Goal: Task Accomplishment & Management: Manage account settings

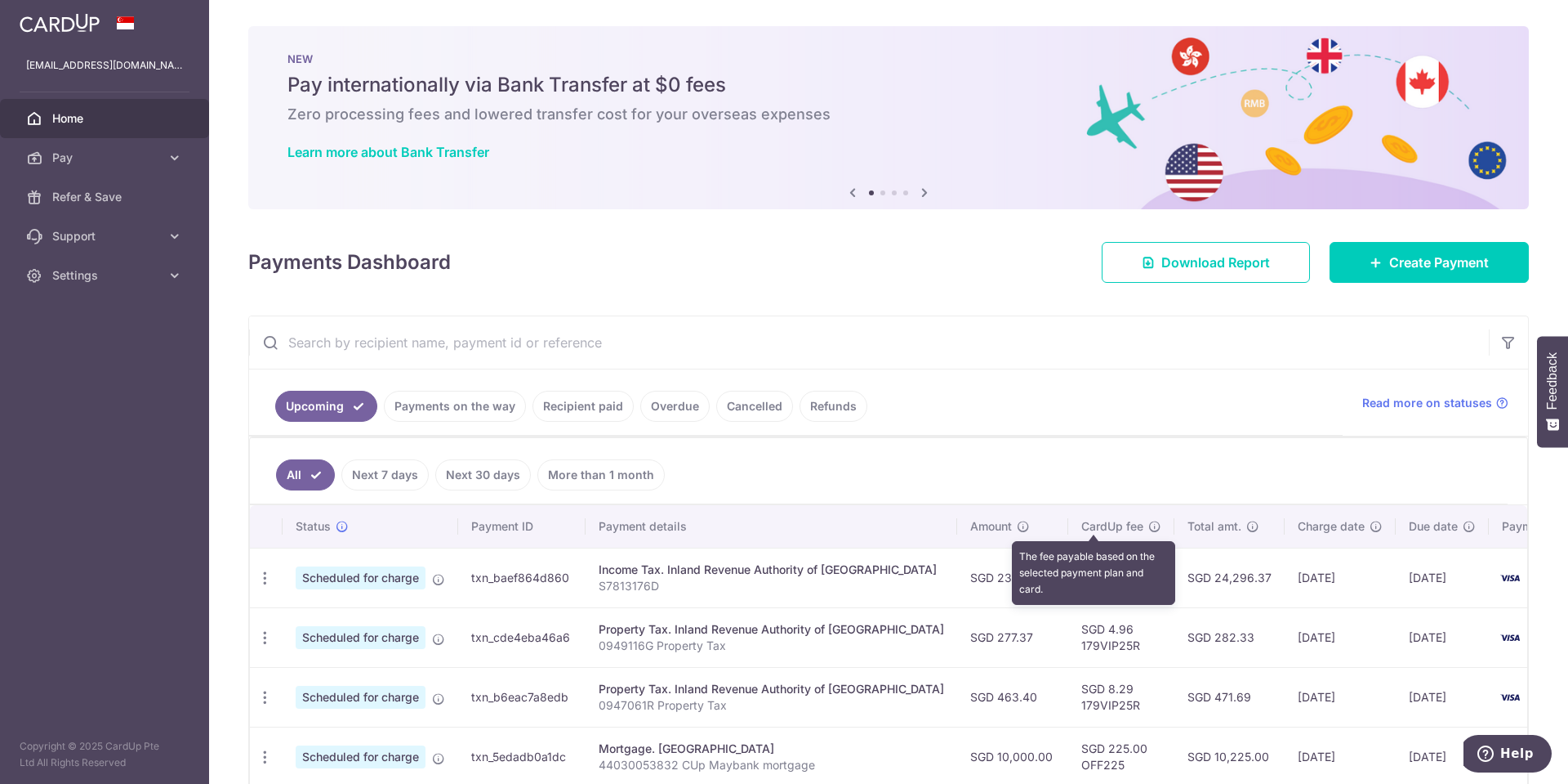
scroll to position [327, 0]
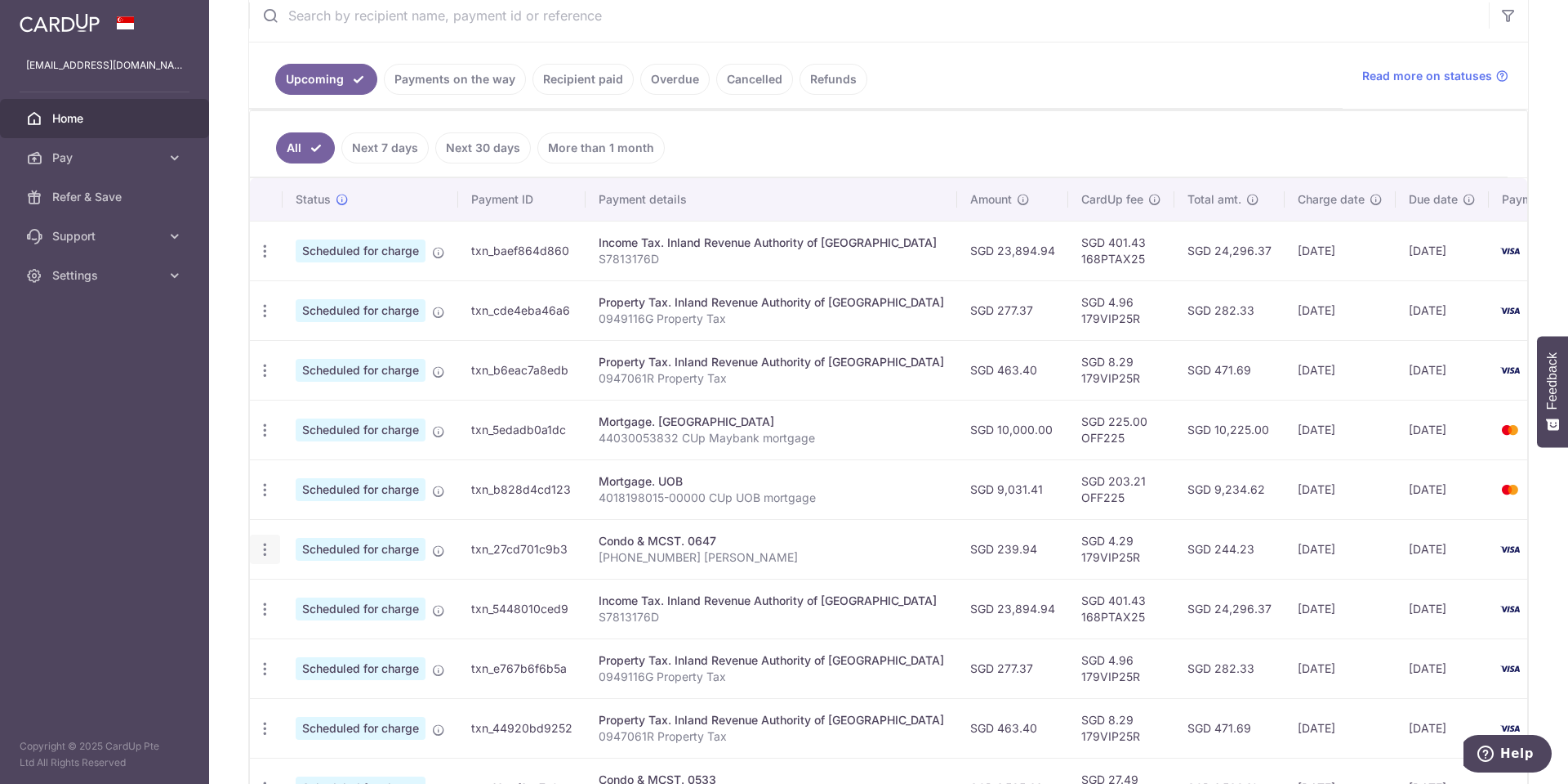
click at [269, 555] on icon "button" at bounding box center [265, 549] width 17 height 17
click at [338, 597] on span "Update payment" at bounding box center [352, 594] width 111 height 20
radio input "true"
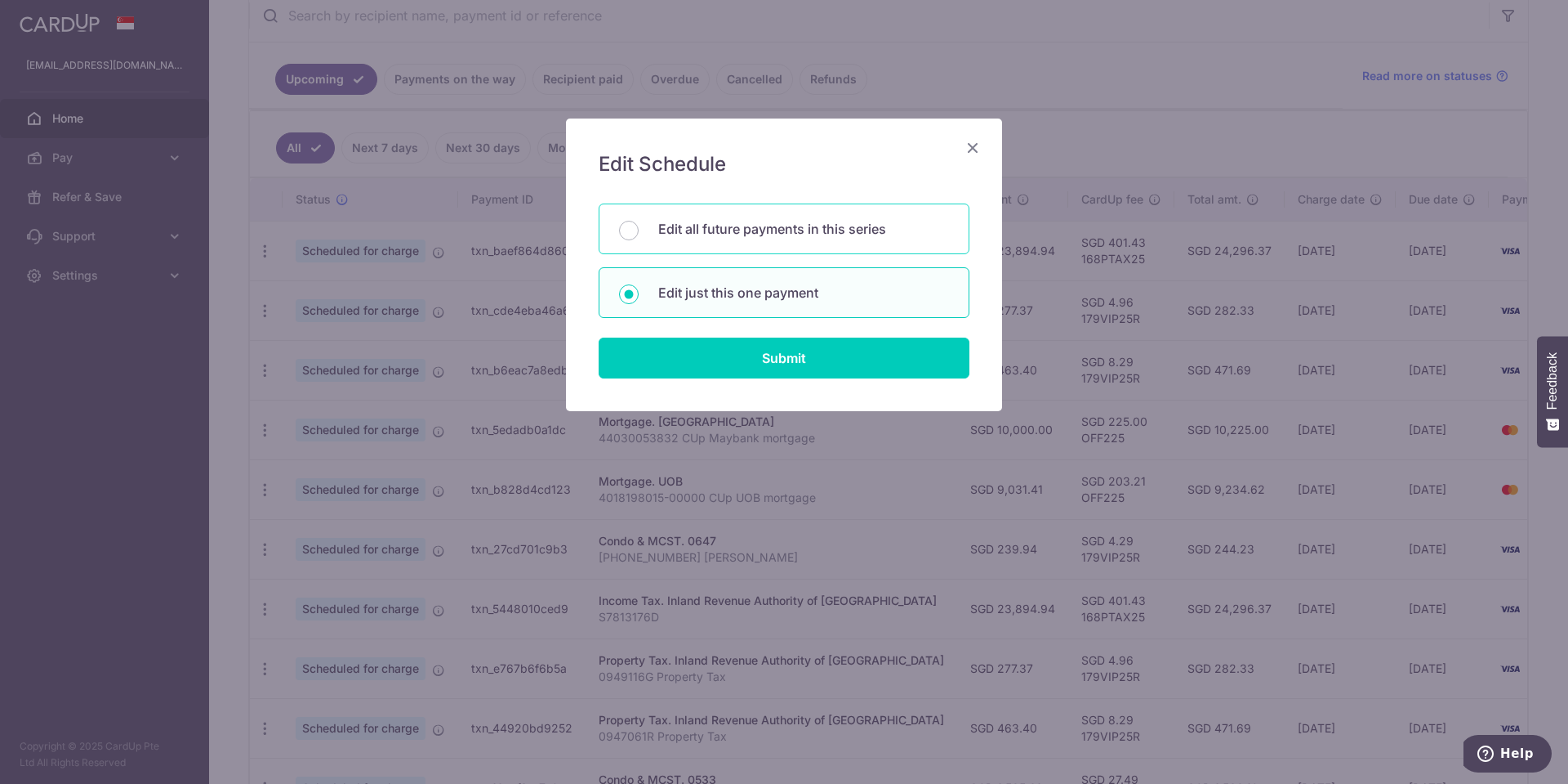
click at [744, 227] on p "Edit all future payments in this series" at bounding box center [803, 229] width 291 height 20
click at [639, 227] on input "Edit all future payments in this series" at bounding box center [629, 230] width 20 height 20
radio input "true"
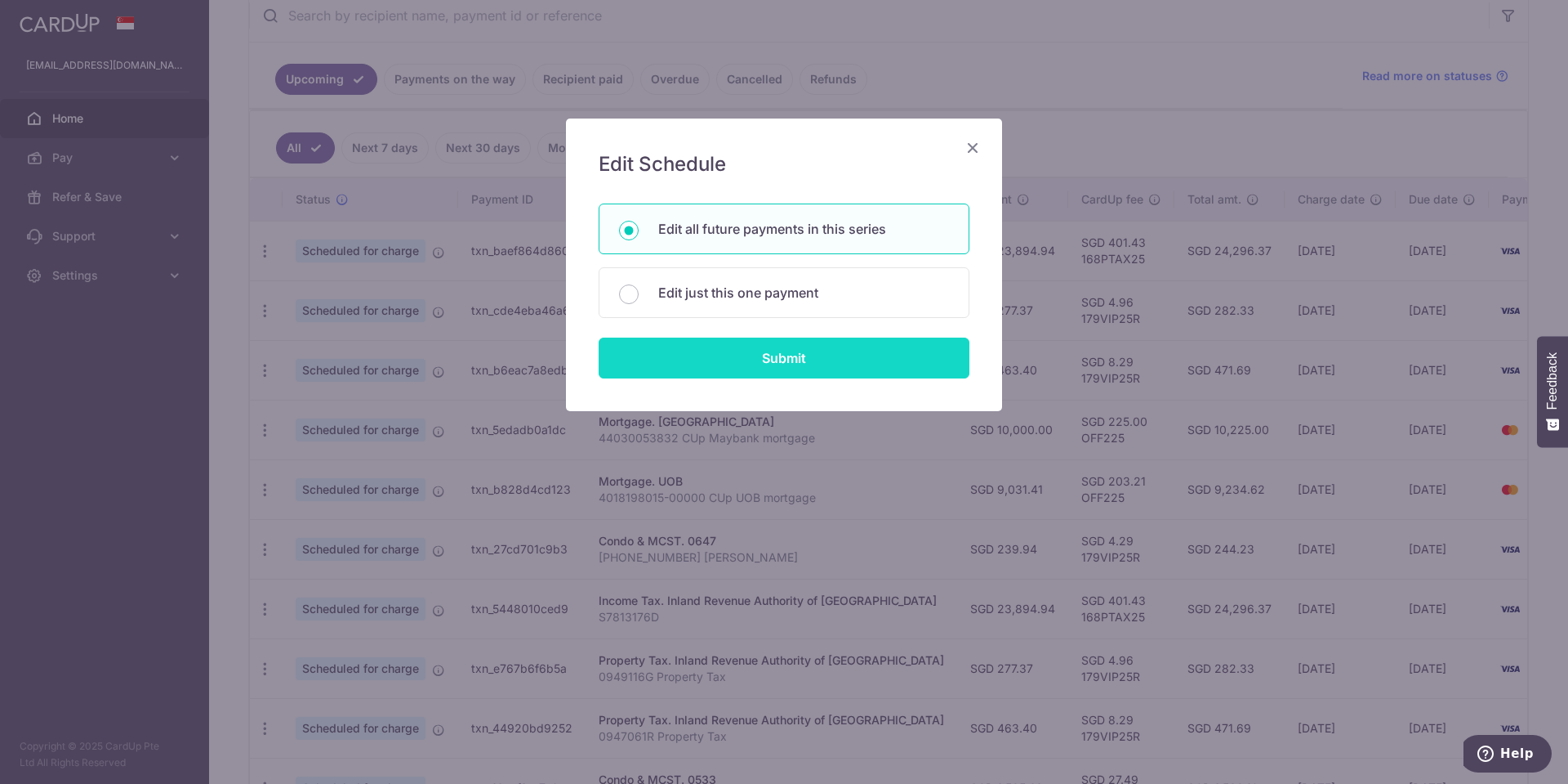
click at [757, 362] on input "Submit" at bounding box center [784, 358] width 370 height 41
radio input "true"
type input "239.94"
type input "[PHONE_NUMBER] [PERSON_NAME]"
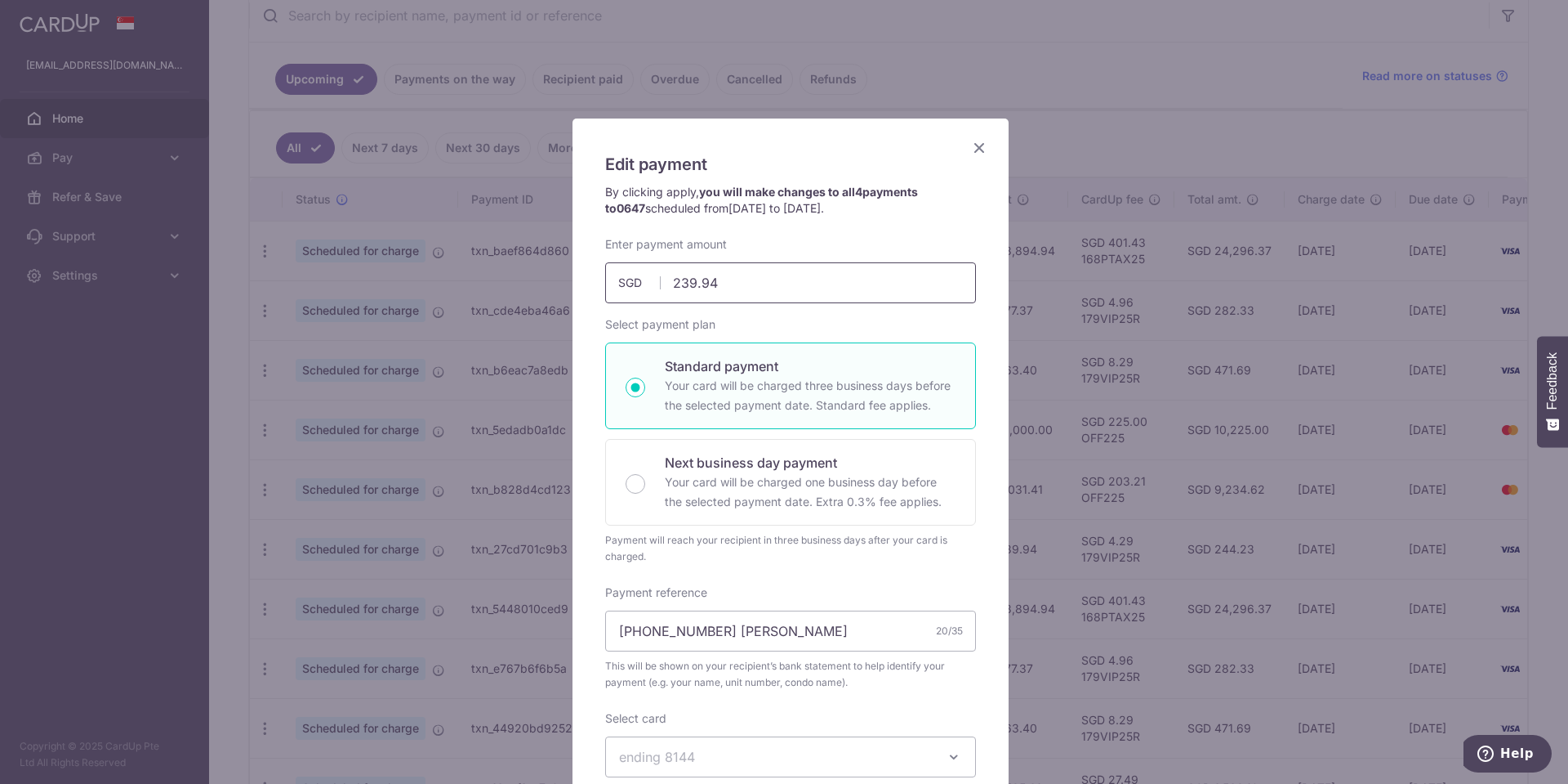
drag, startPoint x: 754, startPoint y: 286, endPoint x: 411, endPoint y: 277, distance: 343.1
click at [411, 277] on div "Edit payment By clicking apply, you will make changes to all 4 payments to 0647…" at bounding box center [784, 392] width 1568 height 784
type input "310.33"
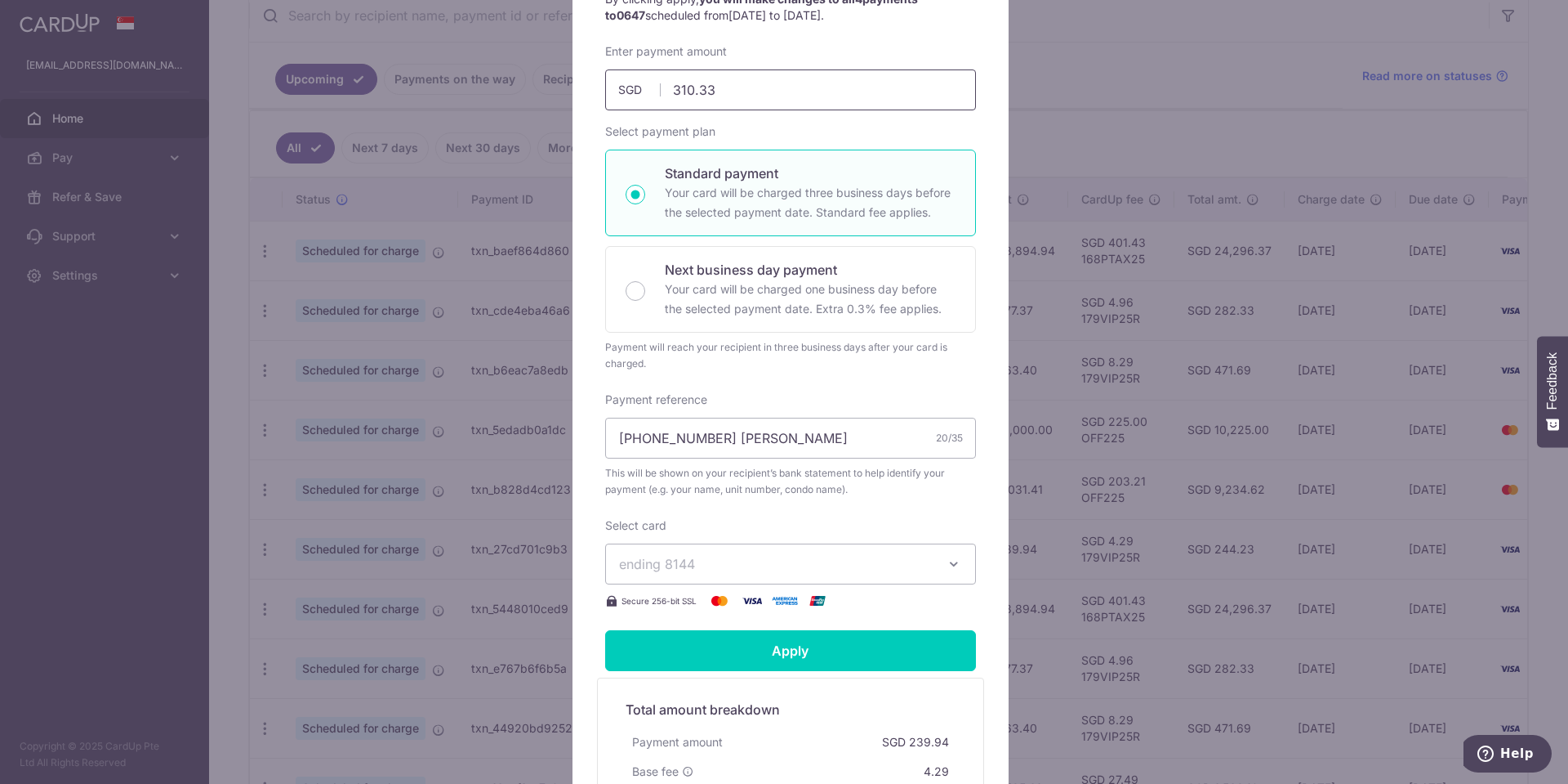
scroll to position [408, 0]
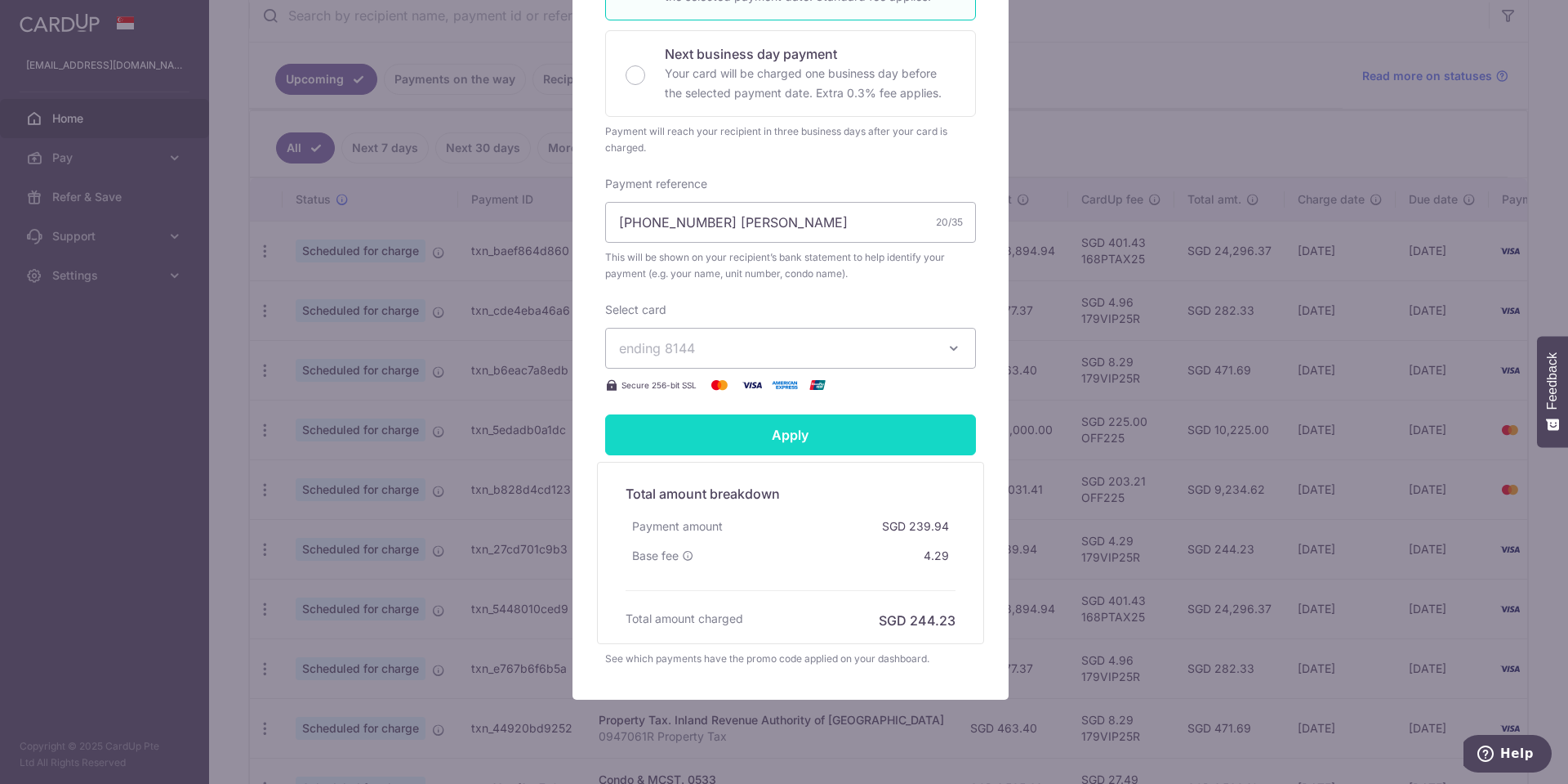
click at [808, 425] on input "Apply" at bounding box center [790, 435] width 370 height 41
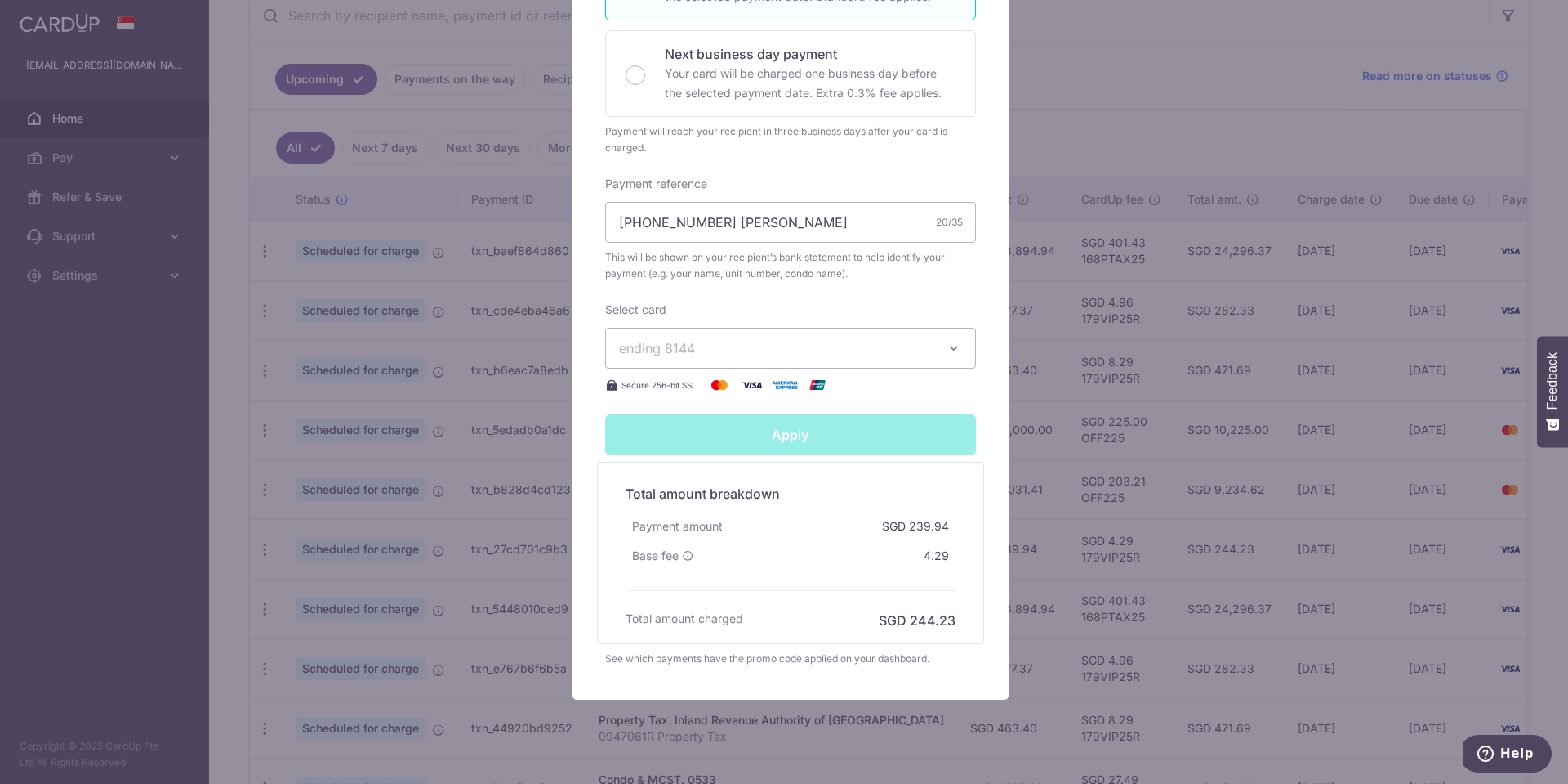
type input "Successfully Applied"
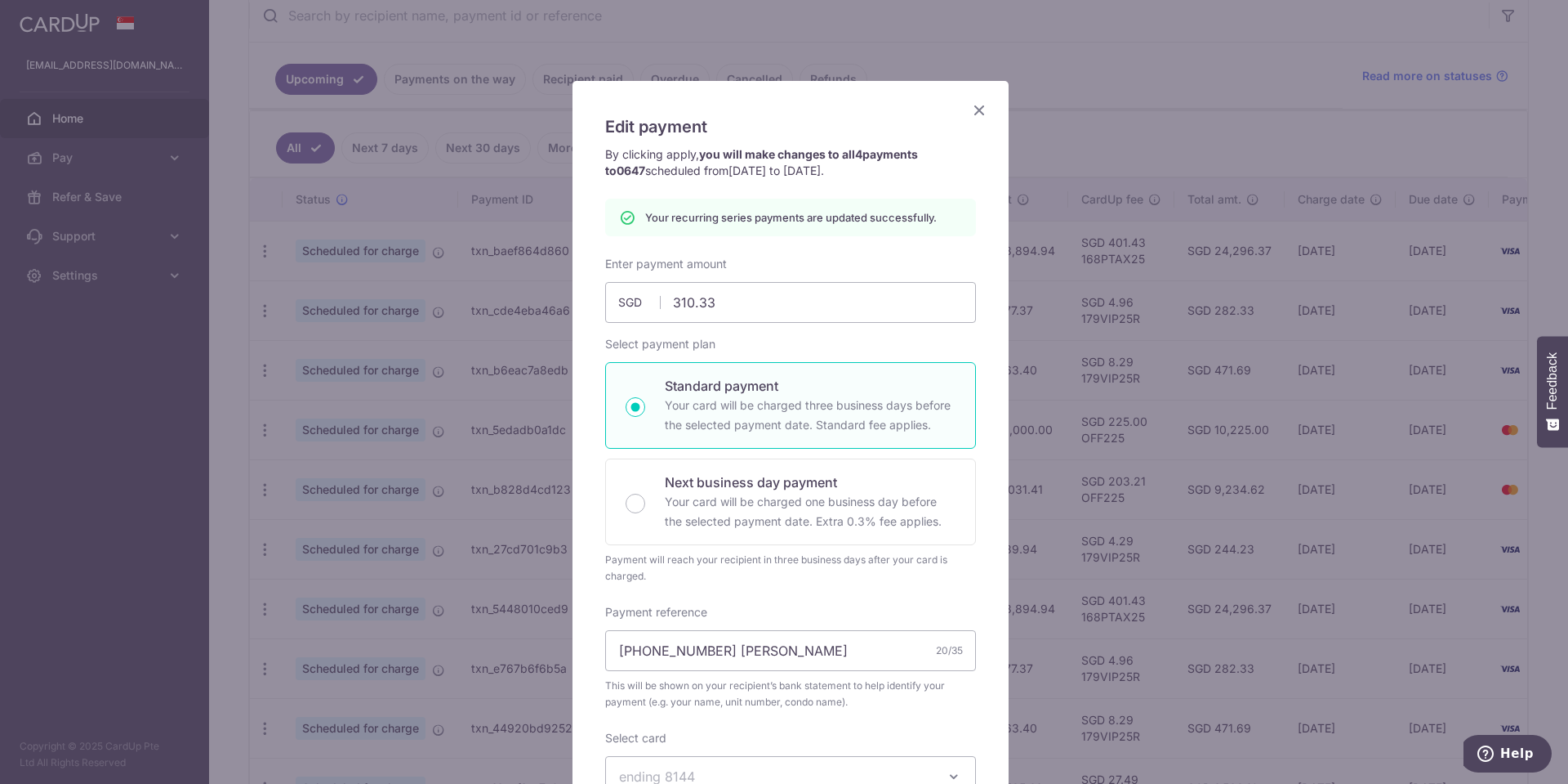
scroll to position [0, 0]
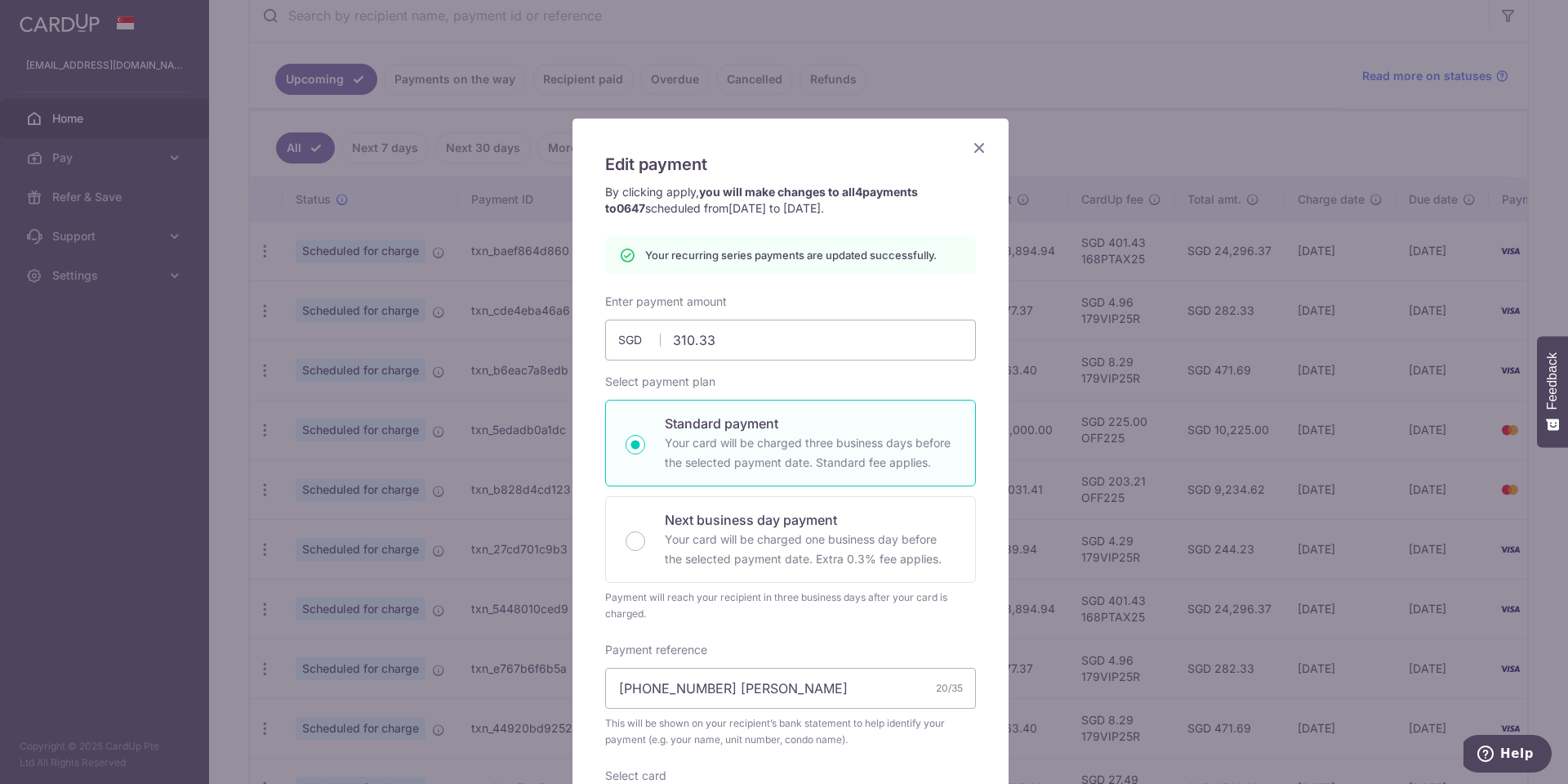
click at [971, 144] on icon "Close" at bounding box center [979, 147] width 20 height 21
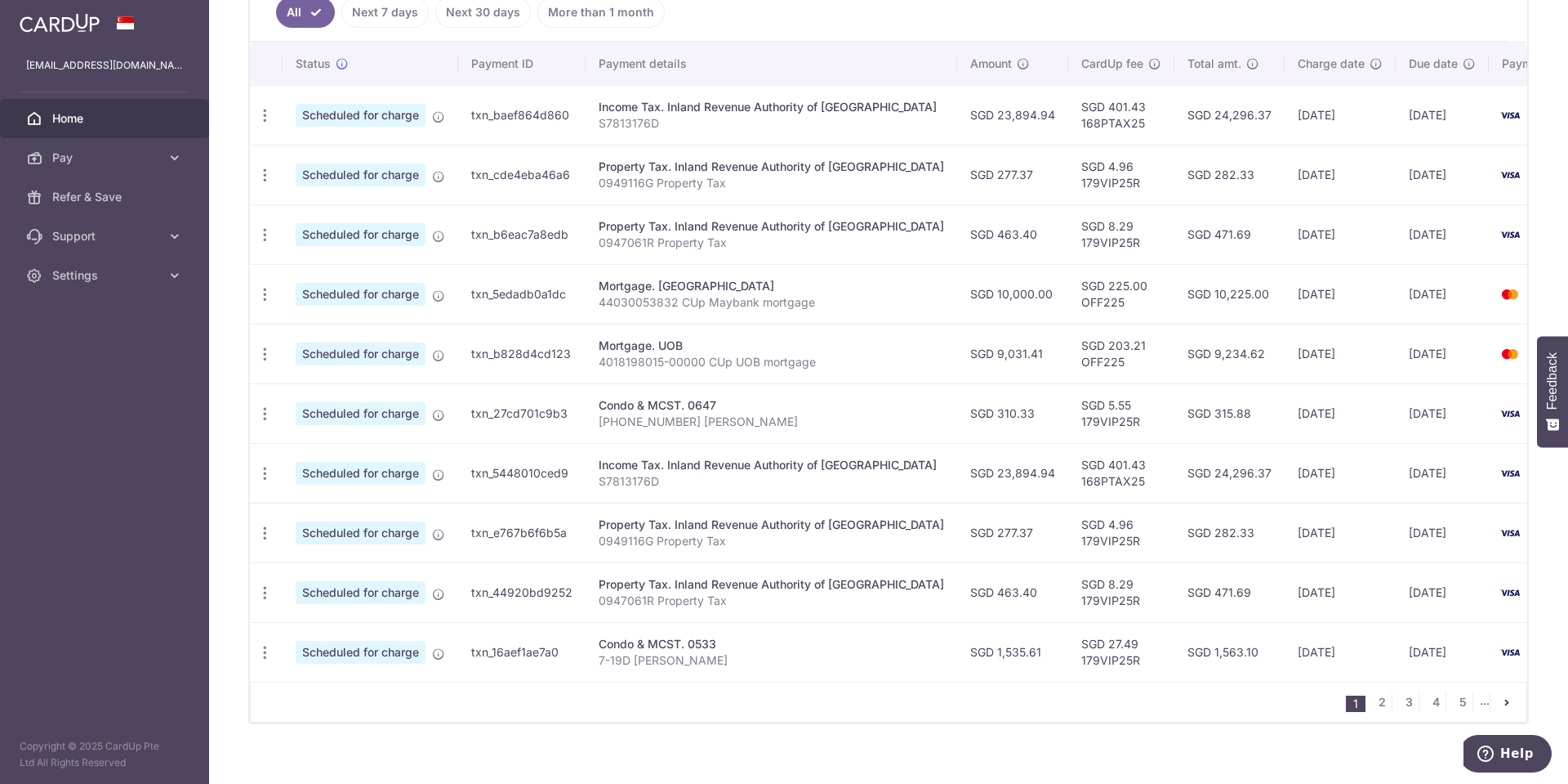
scroll to position [488, 0]
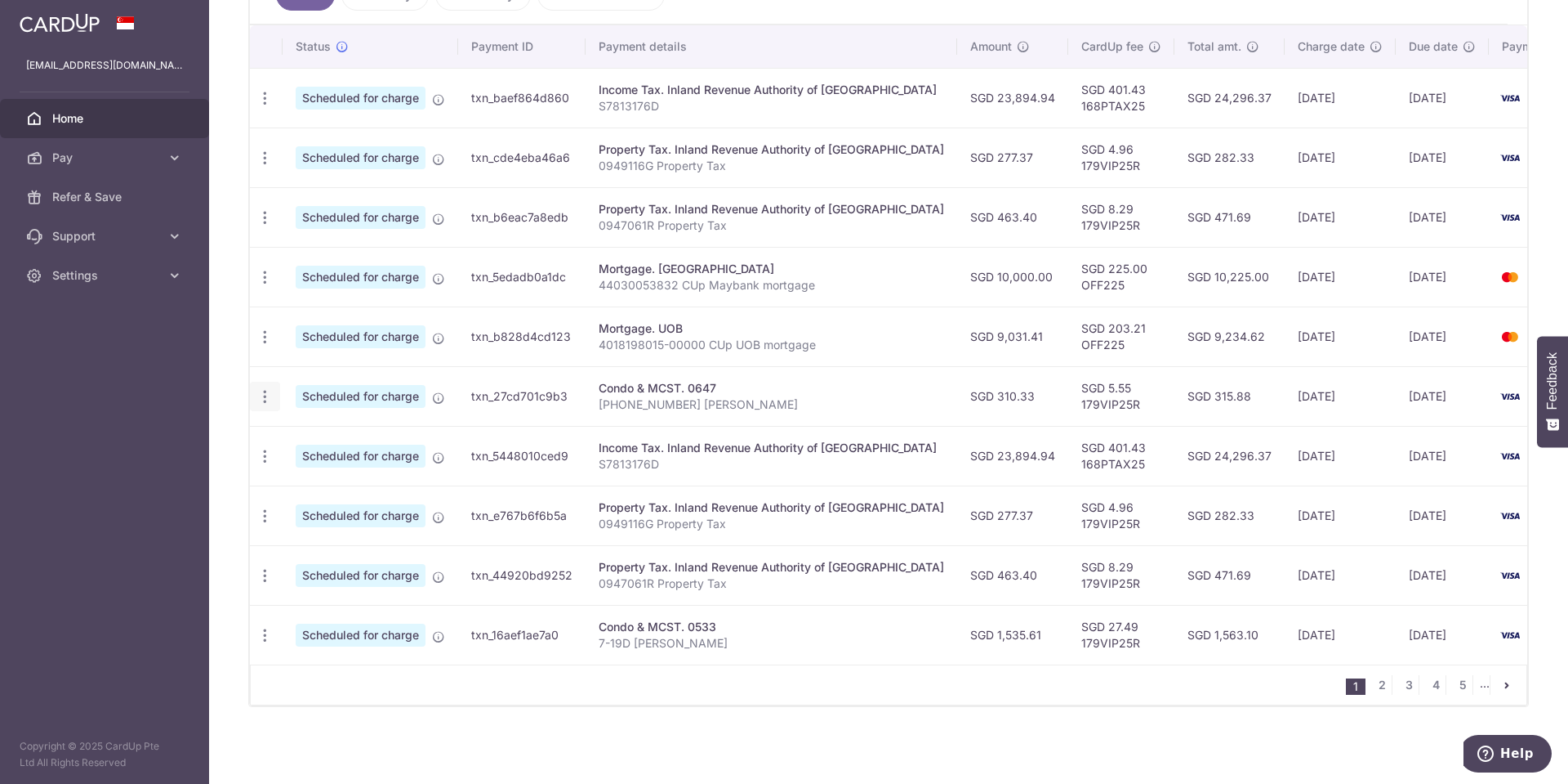
click at [266, 392] on icon "button" at bounding box center [265, 396] width 17 height 17
click at [336, 435] on span "Update payment" at bounding box center [352, 441] width 111 height 20
radio input "true"
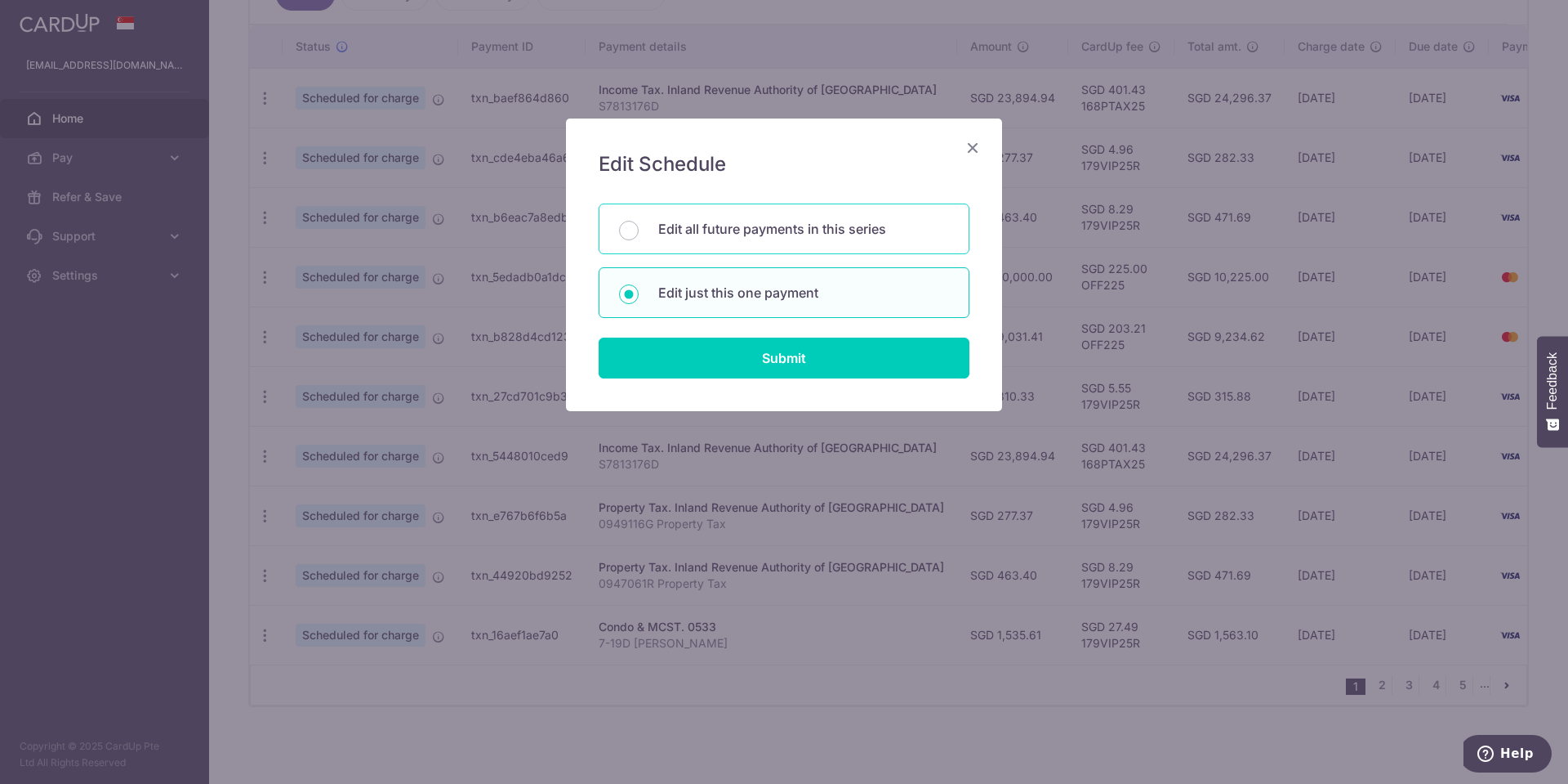
click at [818, 230] on p "Edit all future payments in this series" at bounding box center [803, 229] width 291 height 20
click at [639, 230] on input "Edit all future payments in this series" at bounding box center [629, 230] width 20 height 20
radio input "true"
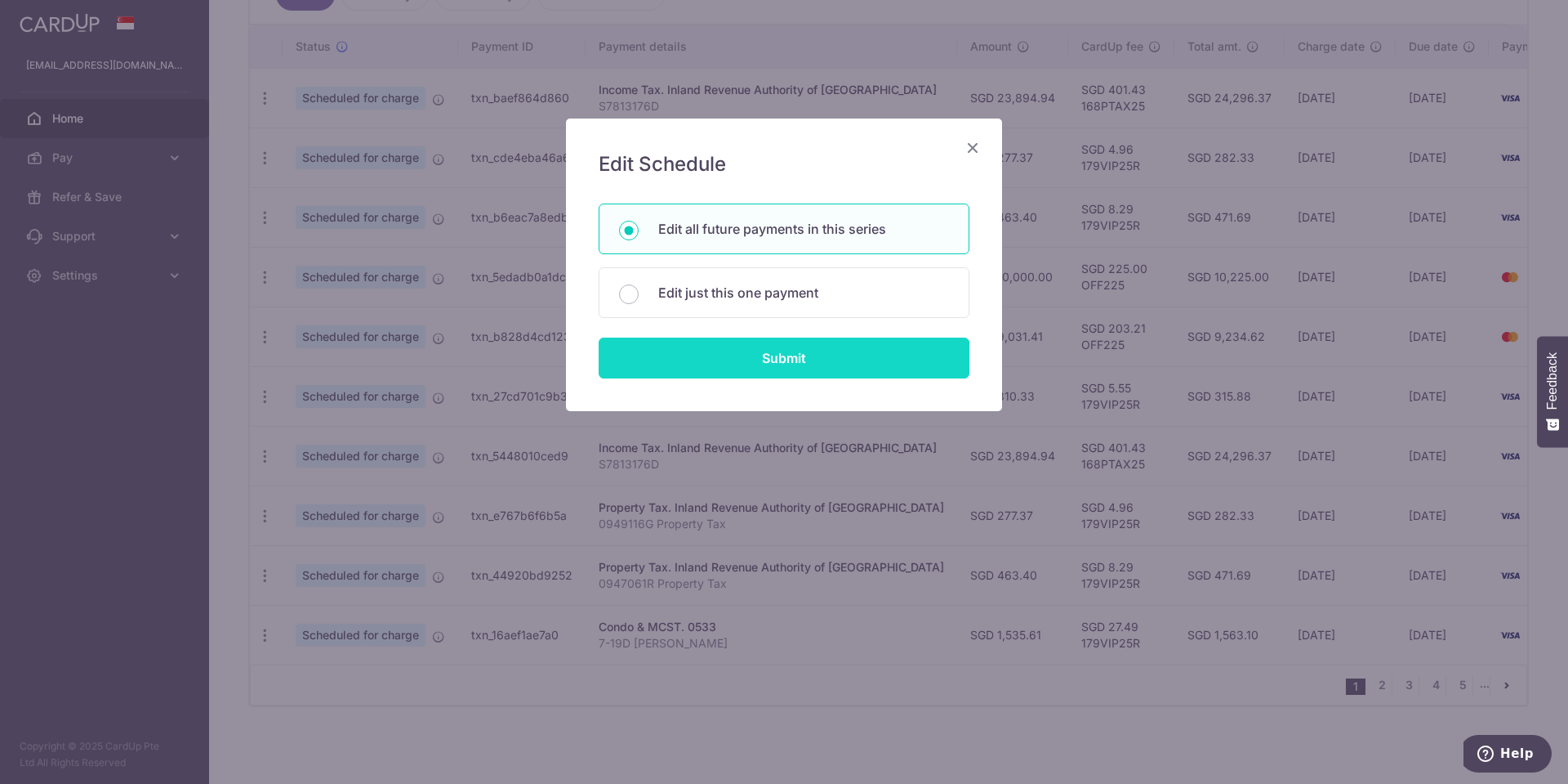
click at [815, 350] on input "Submit" at bounding box center [784, 358] width 370 height 41
radio input "true"
type input "310.33"
type input "[PHONE_NUMBER] [PERSON_NAME]"
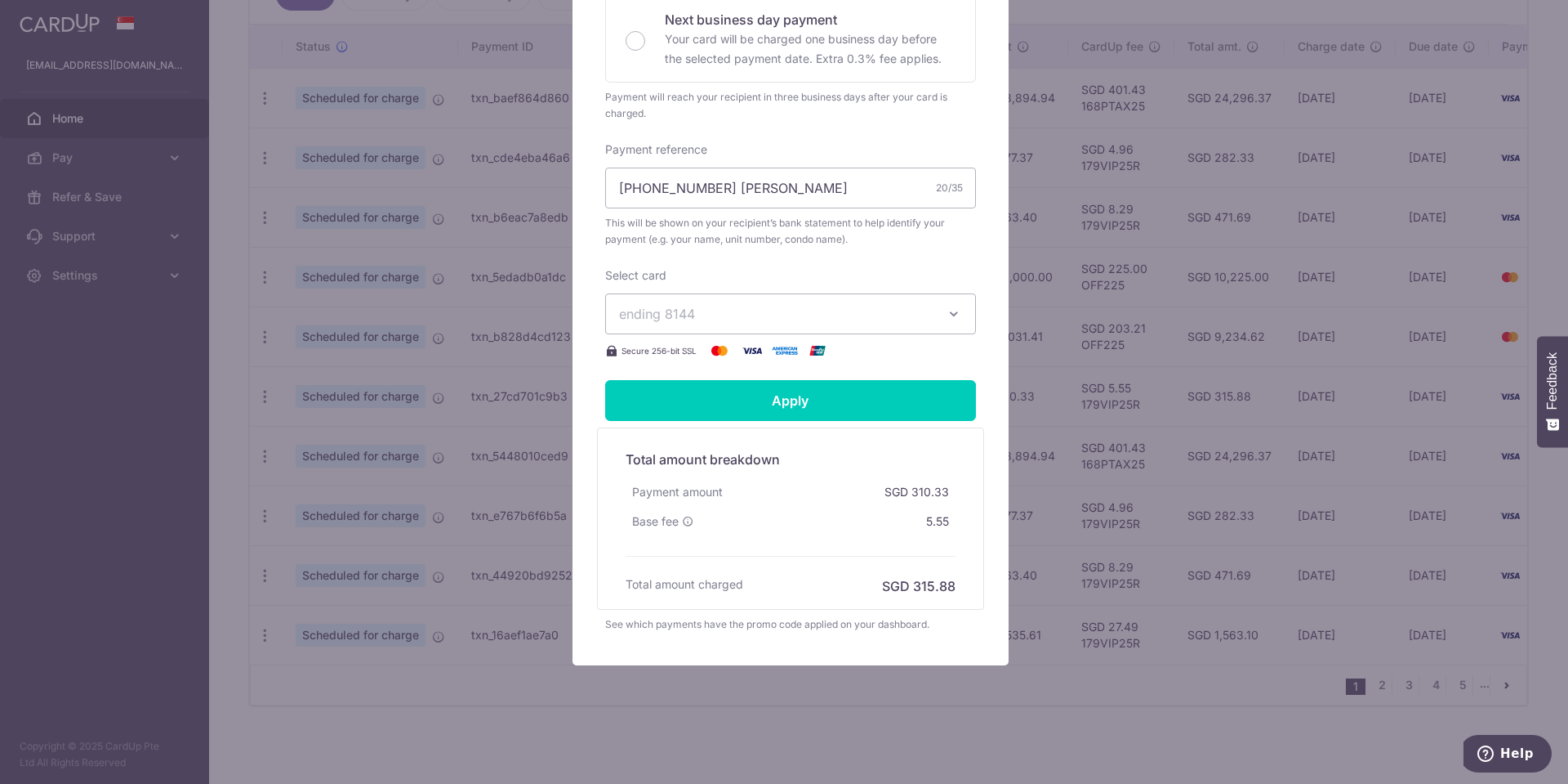
scroll to position [0, 0]
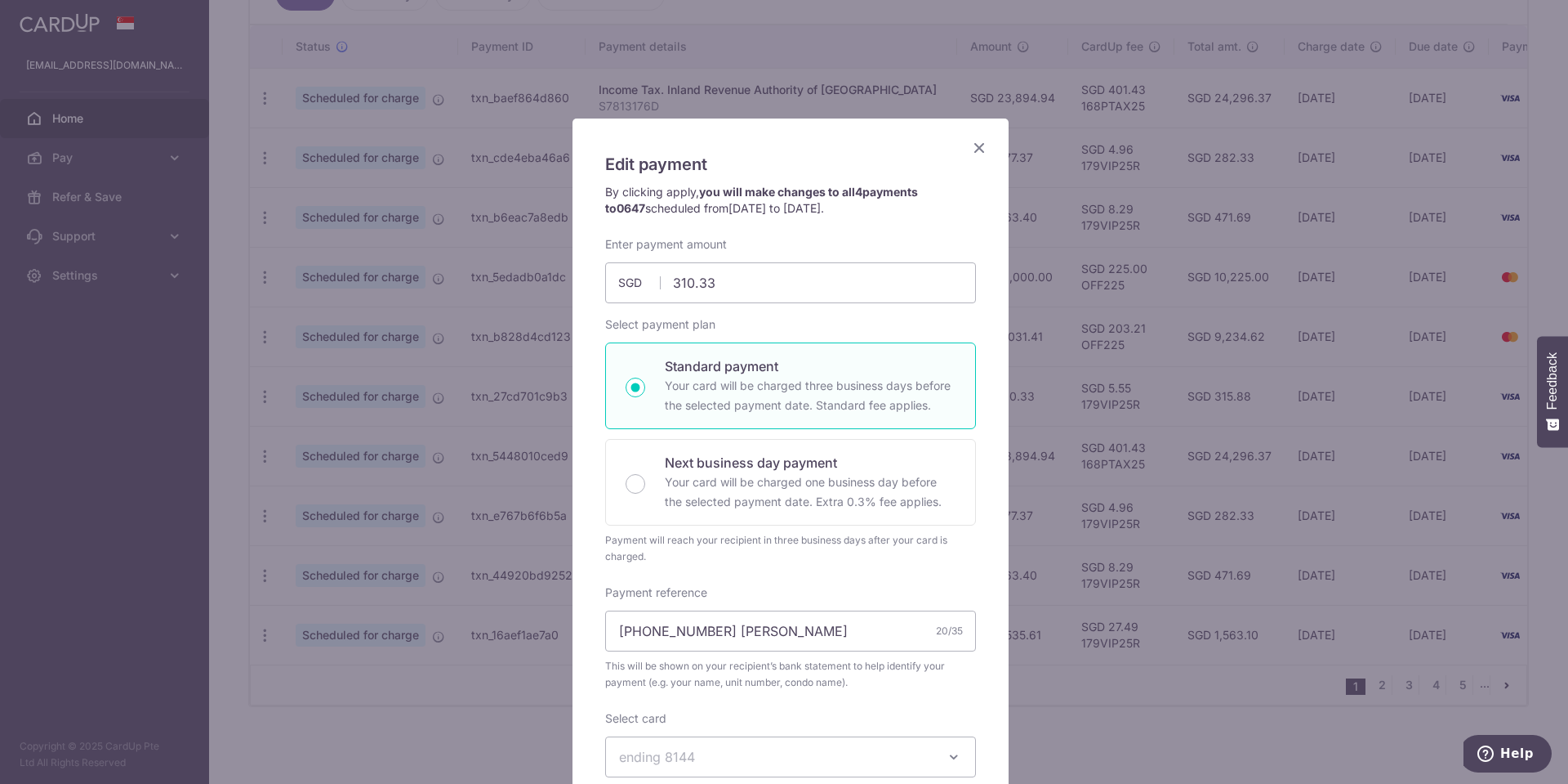
click at [970, 145] on icon "Close" at bounding box center [979, 147] width 20 height 21
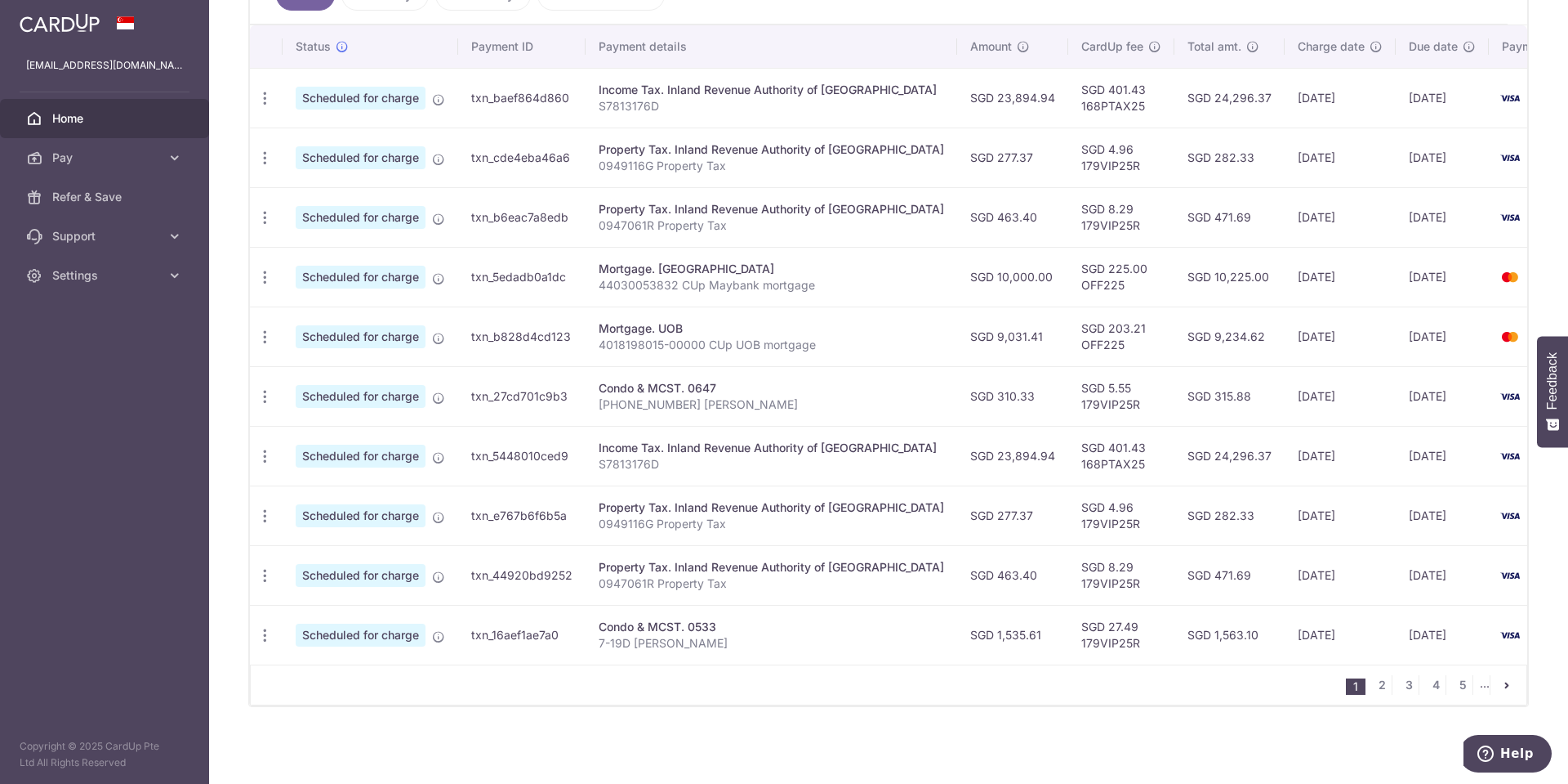
drag, startPoint x: 598, startPoint y: 378, endPoint x: 713, endPoint y: 376, distance: 115.0
click at [713, 380] on div "Condo & MCST. 0647" at bounding box center [770, 388] width 345 height 16
click at [783, 525] on td "Property Tax. Inland Revenue Authority of [GEOGRAPHIC_DATA] 0949116G Property T…" at bounding box center [770, 515] width 371 height 60
